Goal: Find specific page/section: Find specific page/section

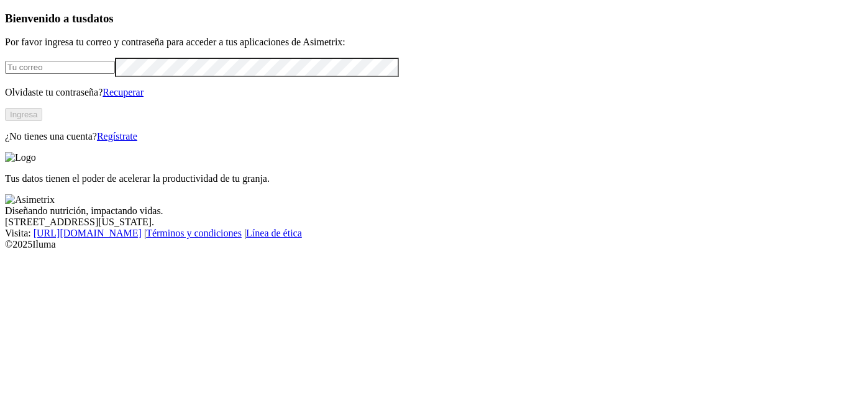
type input "[EMAIL_ADDRESS][DOMAIN_NAME]"
click at [42, 121] on button "Ingresa" at bounding box center [23, 114] width 37 height 13
